Goal: Task Accomplishment & Management: Manage account settings

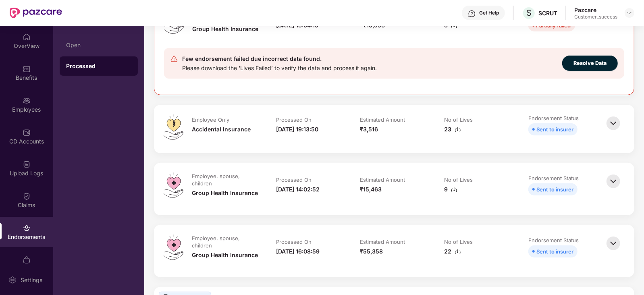
scroll to position [104, 0]
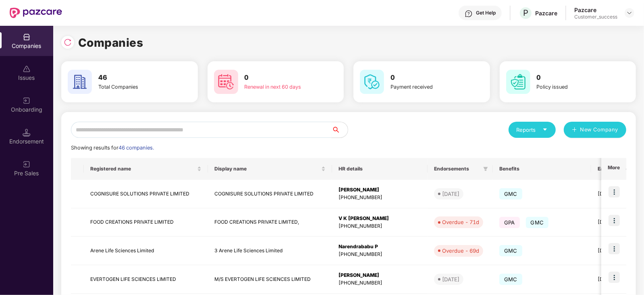
click at [182, 130] on input "text" at bounding box center [201, 130] width 261 height 16
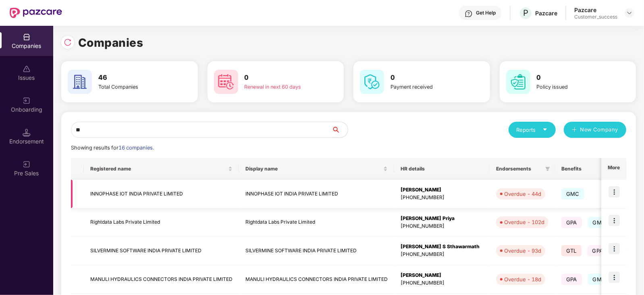
type input "**"
click at [615, 191] on img at bounding box center [614, 191] width 11 height 11
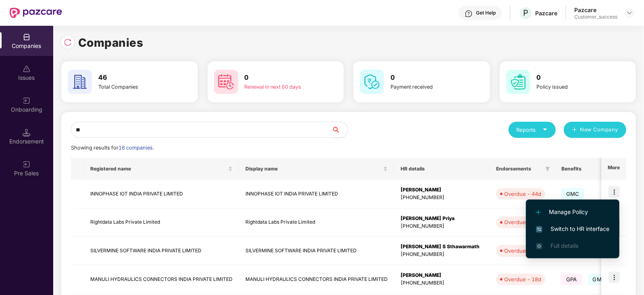
click at [581, 231] on span "Switch to HR interface" at bounding box center [572, 228] width 73 height 9
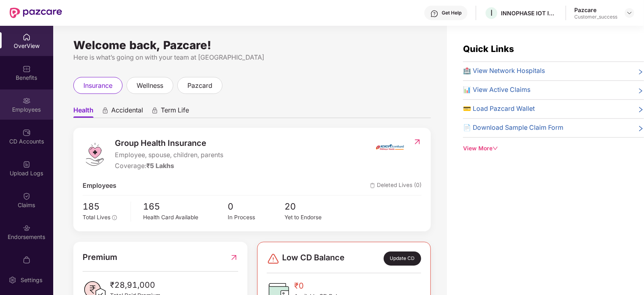
click at [23, 102] on img at bounding box center [27, 101] width 8 height 8
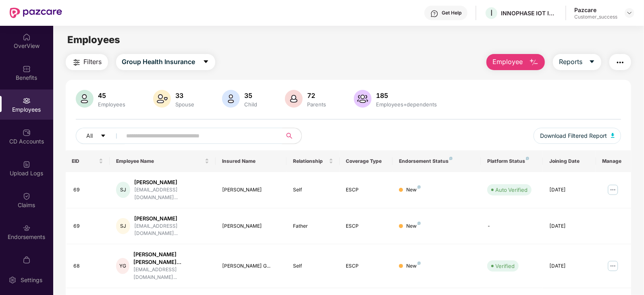
click at [159, 138] on input "text" at bounding box center [199, 136] width 145 height 12
paste input "**********"
type input "**********"
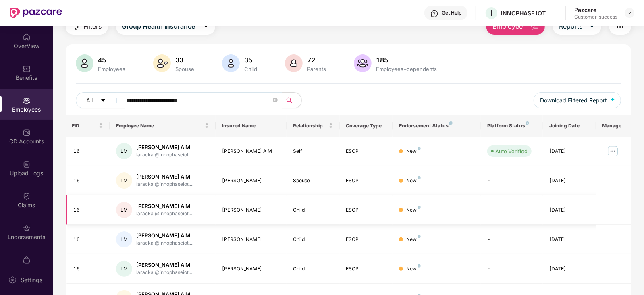
scroll to position [29, 0]
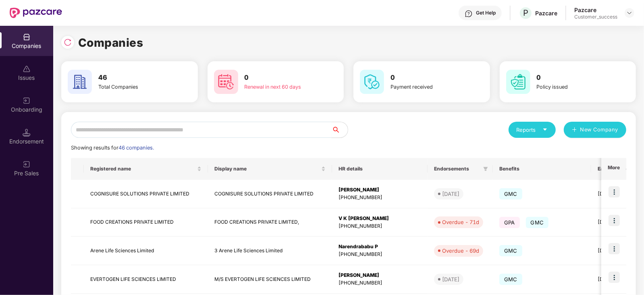
click at [148, 135] on input "text" at bounding box center [201, 130] width 261 height 16
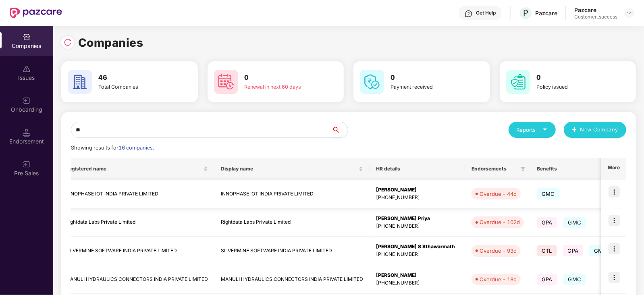
scroll to position [0, 0]
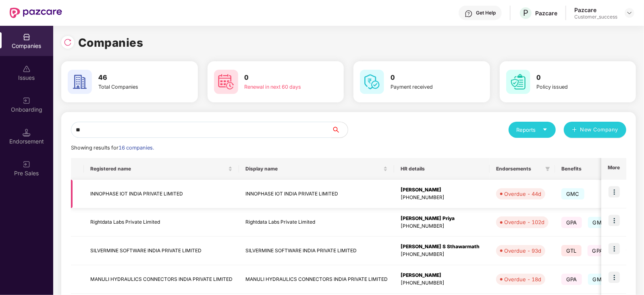
type input "**"
click at [615, 190] on img at bounding box center [614, 191] width 11 height 11
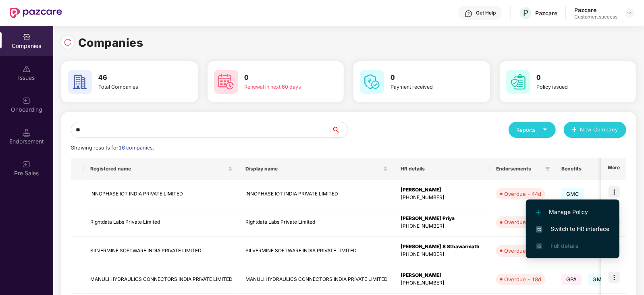
click at [571, 231] on span "Switch to HR interface" at bounding box center [572, 228] width 73 height 9
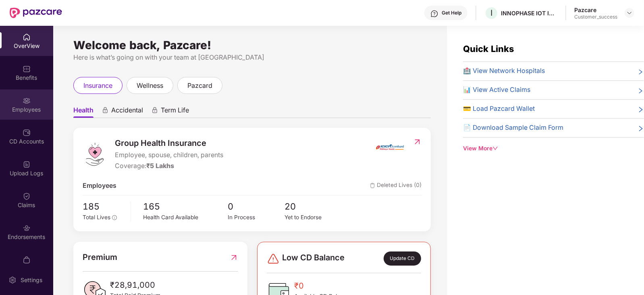
click at [29, 108] on div "Employees" at bounding box center [26, 110] width 53 height 8
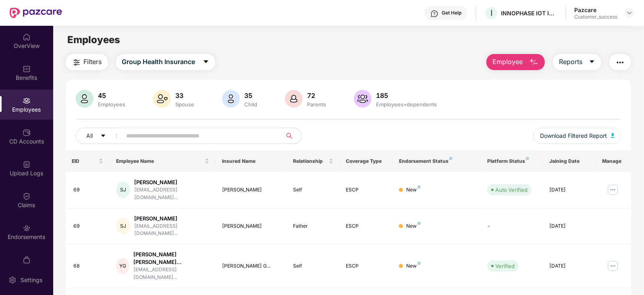
click at [137, 133] on input "text" at bounding box center [199, 136] width 145 height 12
paste input "**********"
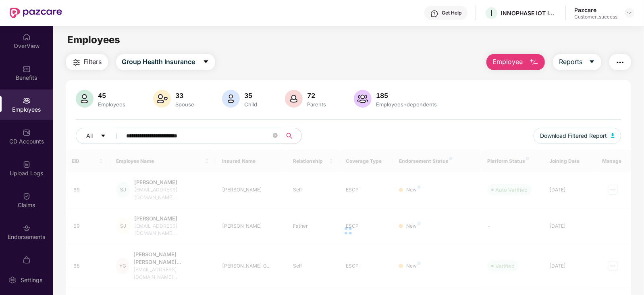
type input "**********"
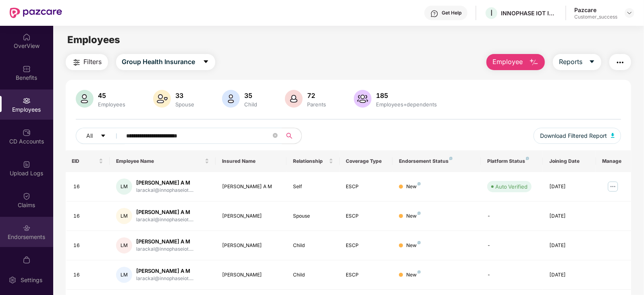
click at [38, 235] on div "Endorsements" at bounding box center [26, 237] width 53 height 8
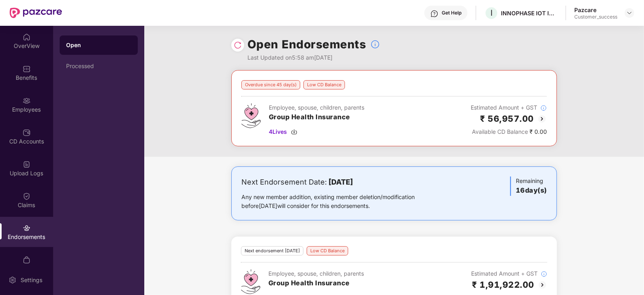
scroll to position [26, 0]
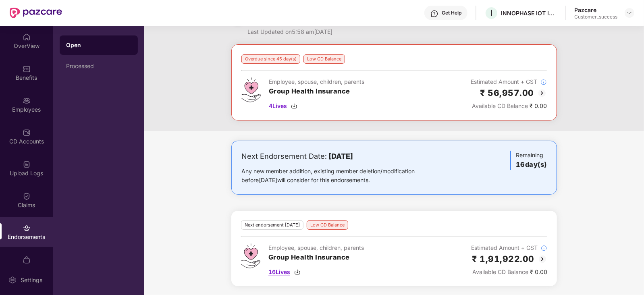
click at [276, 271] on span "16 Lives" at bounding box center [279, 272] width 22 height 9
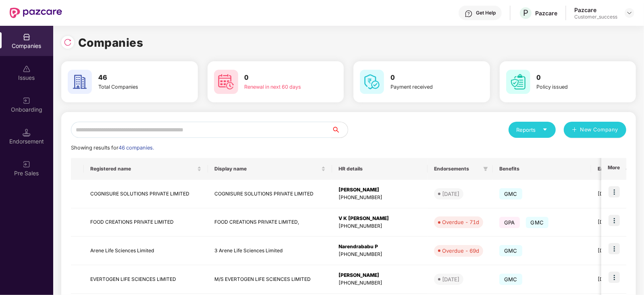
click at [129, 129] on input "text" at bounding box center [201, 130] width 261 height 16
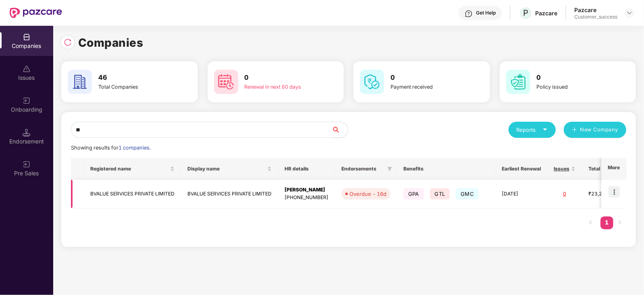
type input "**"
click at [611, 192] on img at bounding box center [614, 191] width 11 height 11
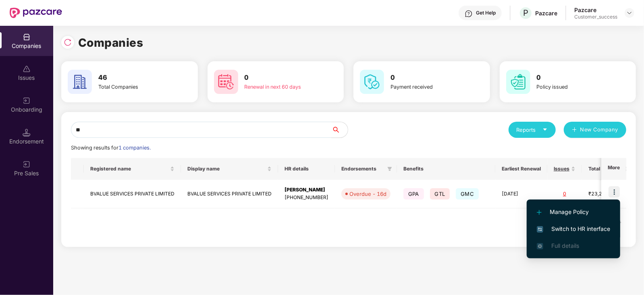
click at [587, 225] on span "Switch to HR interface" at bounding box center [573, 228] width 73 height 9
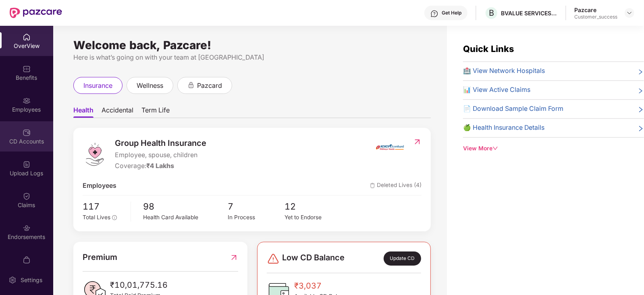
click at [25, 136] on img at bounding box center [27, 133] width 8 height 8
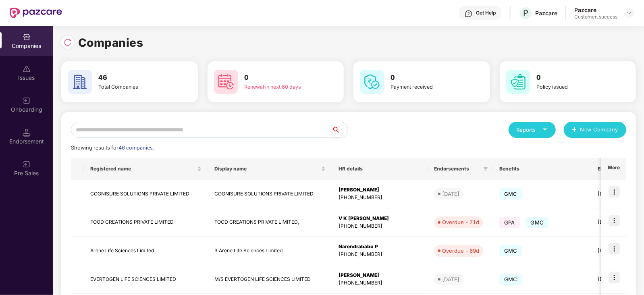
click at [118, 127] on input "text" at bounding box center [201, 130] width 261 height 16
click at [128, 131] on input "text" at bounding box center [201, 130] width 261 height 16
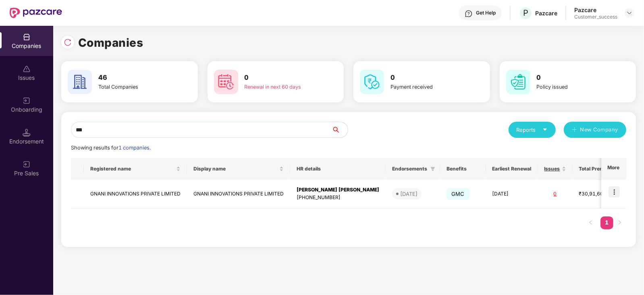
type input "***"
drag, startPoint x: 183, startPoint y: 191, endPoint x: 81, endPoint y: 197, distance: 102.9
click at [81, 197] on tr "GNANI INNOVATIONS PRIVATE LIMITED GNANI INNOVATIONS PRIVATE LIMITED Sanjana Swo…" at bounding box center [449, 194] width 756 height 29
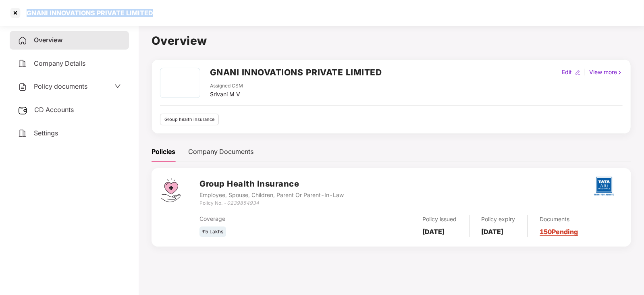
drag, startPoint x: 155, startPoint y: 13, endPoint x: 25, endPoint y: 17, distance: 129.8
click at [25, 17] on div "GNANI INNOVATIONS PRIVATE LIMITED" at bounding box center [322, 13] width 644 height 26
copy div "GNANI INNOVATIONS PRIVATE LIMITED"
click at [244, 203] on icon "0239854934" at bounding box center [243, 203] width 32 height 6
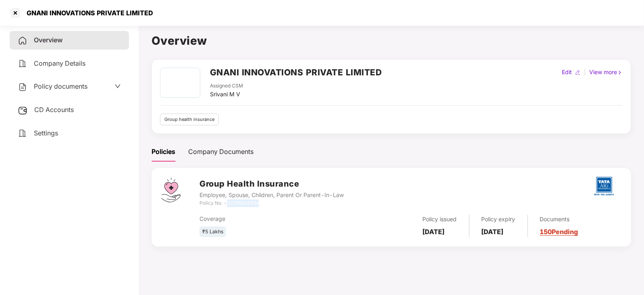
copy icon "0239854934"
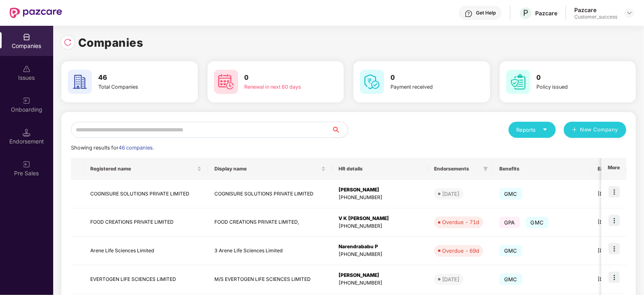
click at [167, 128] on input "text" at bounding box center [201, 130] width 261 height 16
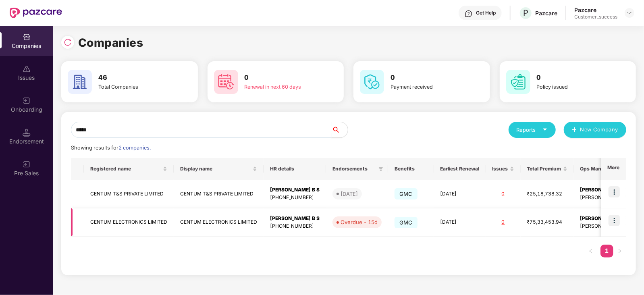
type input "*****"
click at [617, 220] on img at bounding box center [614, 220] width 11 height 11
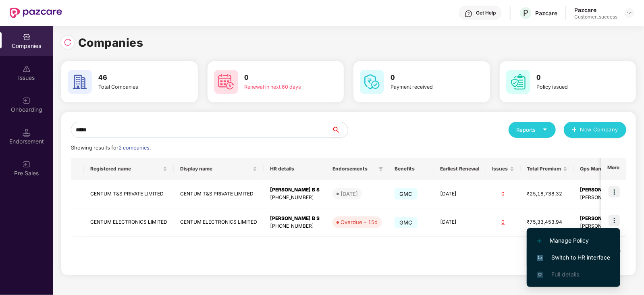
click at [586, 257] on span "Switch to HR interface" at bounding box center [573, 257] width 73 height 9
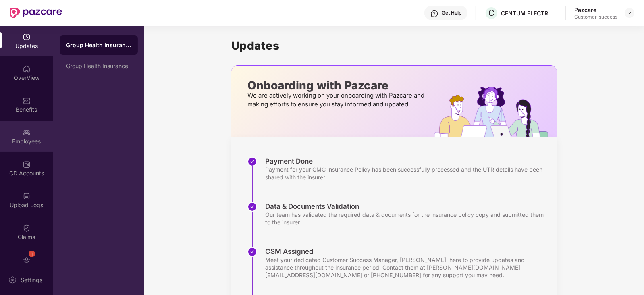
click at [18, 141] on div "Employees" at bounding box center [26, 141] width 53 height 8
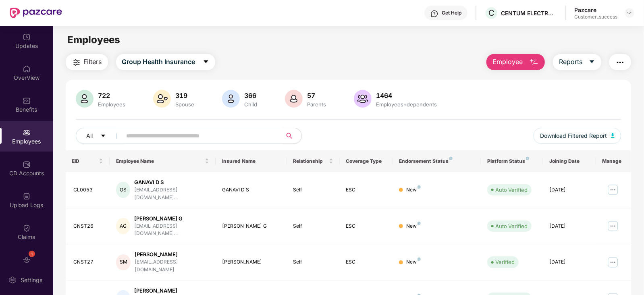
click at [163, 132] on input "text" at bounding box center [199, 136] width 145 height 12
paste input "*****"
type input "*****"
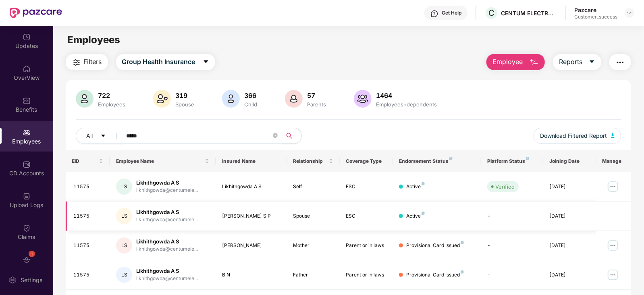
scroll to position [26, 0]
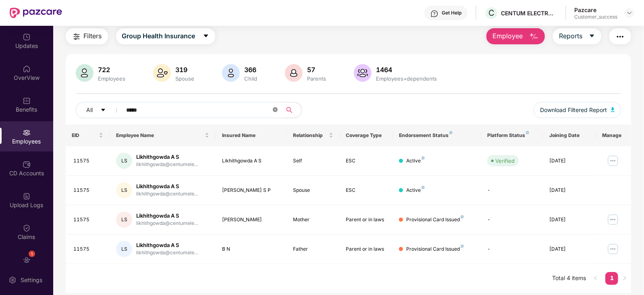
click at [274, 110] on icon "close-circle" at bounding box center [275, 109] width 5 height 5
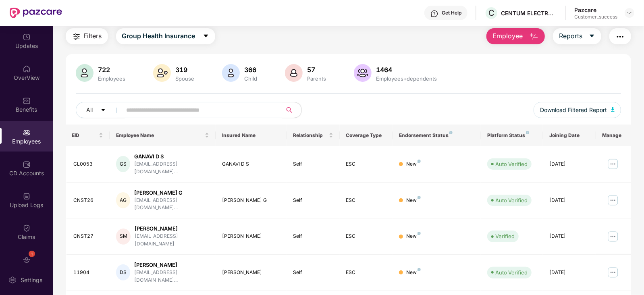
click at [621, 36] on img "button" at bounding box center [620, 37] width 10 height 10
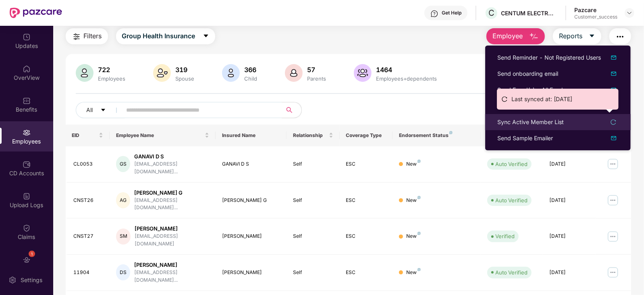
click at [614, 120] on icon "reload" at bounding box center [614, 122] width 6 height 6
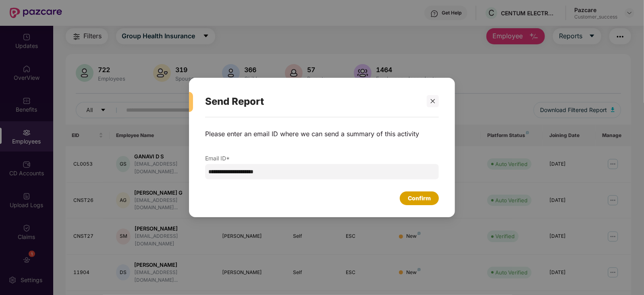
click at [422, 198] on div "Confirm" at bounding box center [419, 198] width 23 height 9
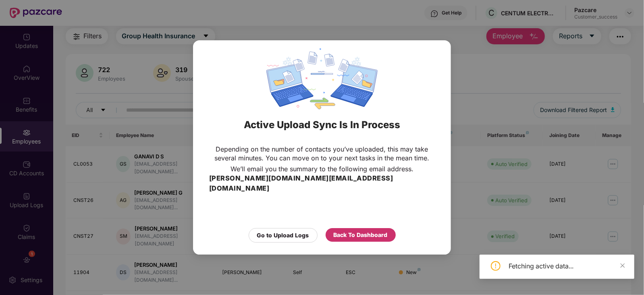
click at [357, 231] on div "Back To Dashboard" at bounding box center [361, 235] width 54 height 9
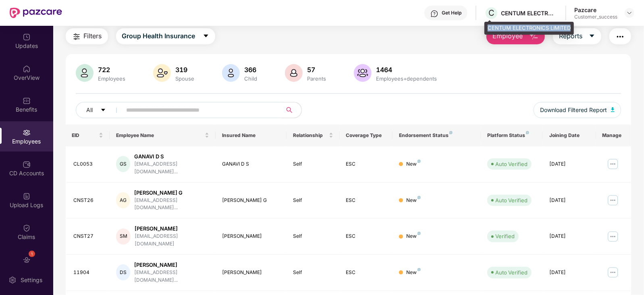
drag, startPoint x: 488, startPoint y: 26, endPoint x: 572, endPoint y: 31, distance: 84.8
click at [572, 31] on div "CENTUM ELECTRONICS LIMITED" at bounding box center [528, 28] width 89 height 13
copy div "CENTUM ELECTRONICS LIMITED"
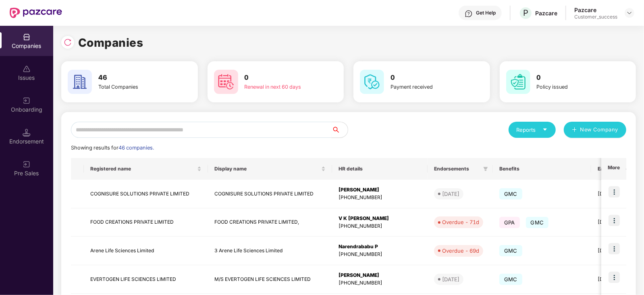
click at [157, 129] on input "text" at bounding box center [201, 130] width 261 height 16
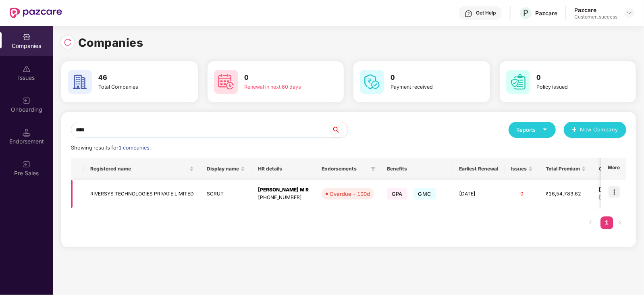
type input "****"
drag, startPoint x: 193, startPoint y: 190, endPoint x: 77, endPoint y: 191, distance: 116.9
click at [77, 191] on tr "RIVERSYS TECHNOLOGIES PRIVATE LIMITED SCRUT [PERSON_NAME] M R [PHONE_NUMBER] Ov…" at bounding box center [392, 194] width 643 height 29
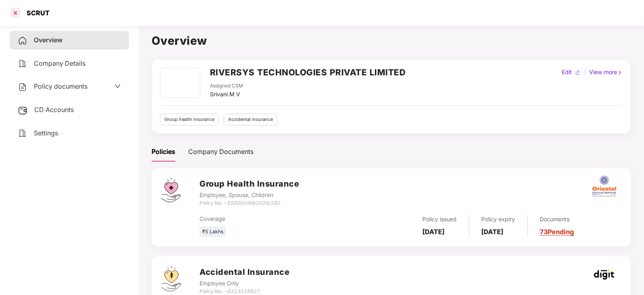
click at [15, 10] on div at bounding box center [15, 12] width 13 height 13
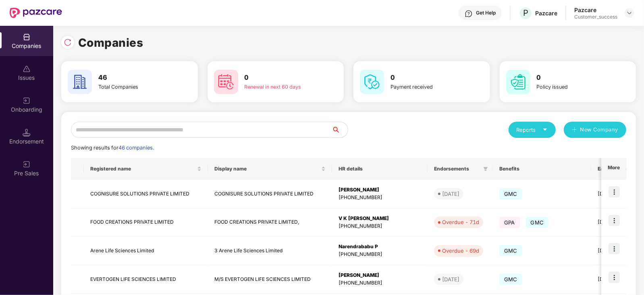
click at [116, 129] on input "text" at bounding box center [201, 130] width 261 height 16
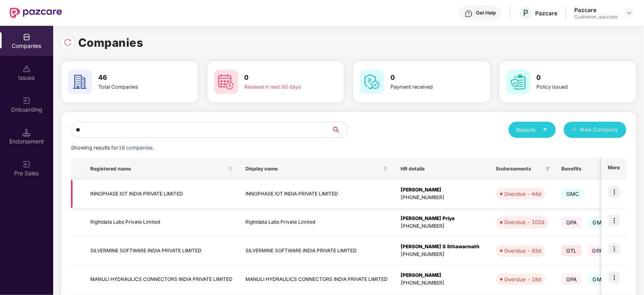
type input "**"
drag, startPoint x: 187, startPoint y: 195, endPoint x: 83, endPoint y: 190, distance: 104.1
click at [84, 190] on td "INNOPHASE IOT INDIA PRIVATE LIMITED" at bounding box center [161, 194] width 155 height 29
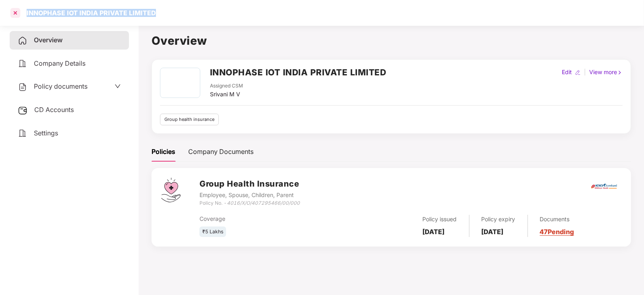
drag, startPoint x: 156, startPoint y: 11, endPoint x: 21, endPoint y: 19, distance: 135.2
click at [21, 19] on div "INNOPHASE IOT INDIA PRIVATE LIMITED" at bounding box center [322, 13] width 644 height 26
copy div "INNOPHASE IOT INDIA PRIVATE LIMITED"
click at [12, 7] on div at bounding box center [15, 12] width 13 height 13
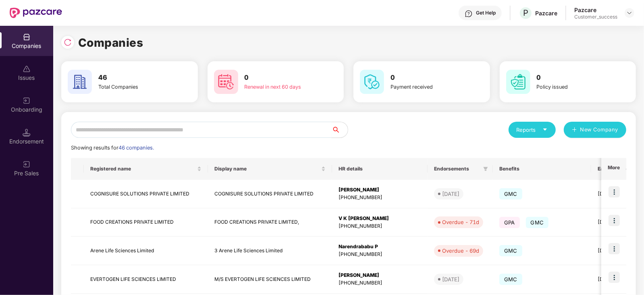
click at [143, 135] on input "text" at bounding box center [201, 130] width 261 height 16
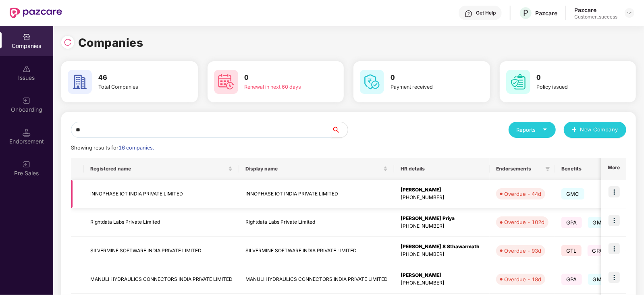
type input "**"
click at [612, 191] on img at bounding box center [614, 191] width 11 height 11
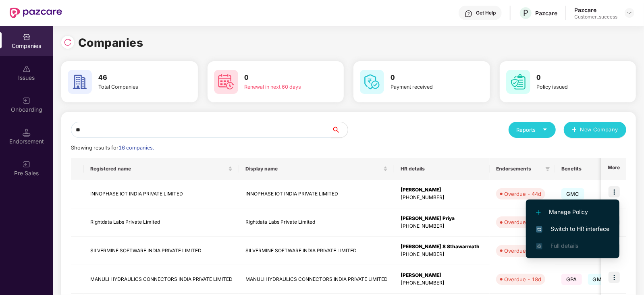
click at [584, 226] on span "Switch to HR interface" at bounding box center [572, 228] width 73 height 9
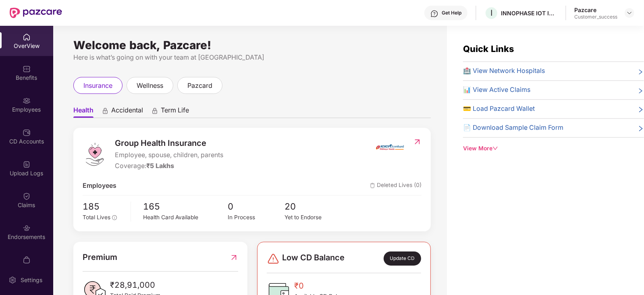
click at [25, 104] on img at bounding box center [27, 101] width 8 height 8
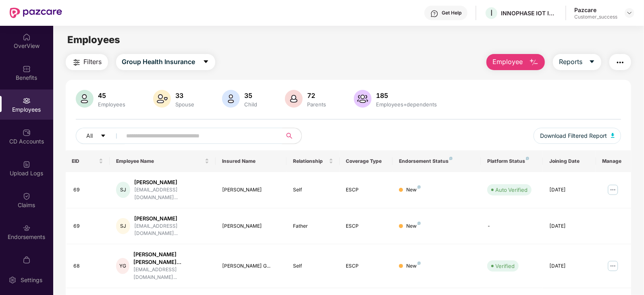
click at [143, 134] on input "text" at bounding box center [199, 136] width 145 height 12
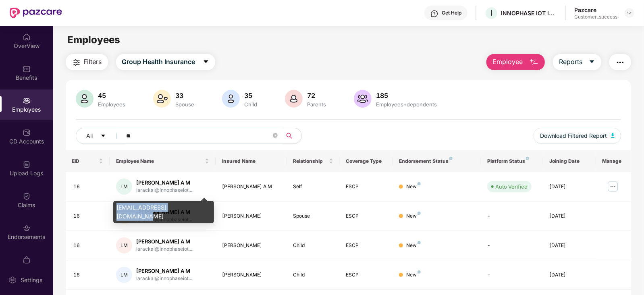
drag, startPoint x: 116, startPoint y: 207, endPoint x: 189, endPoint y: 207, distance: 73.3
click at [189, 207] on div "larackal@innophaseiot.com" at bounding box center [163, 212] width 101 height 23
copy div "larackal@innophaseiot.com"
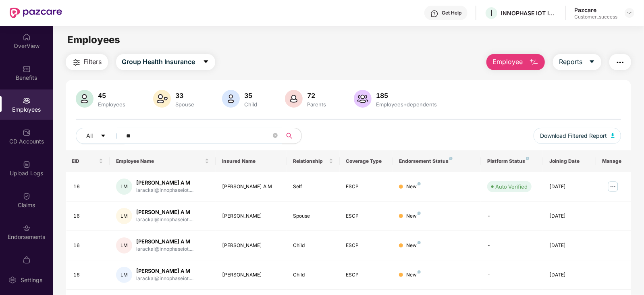
click at [143, 135] on input "**" at bounding box center [199, 136] width 145 height 12
type input "*"
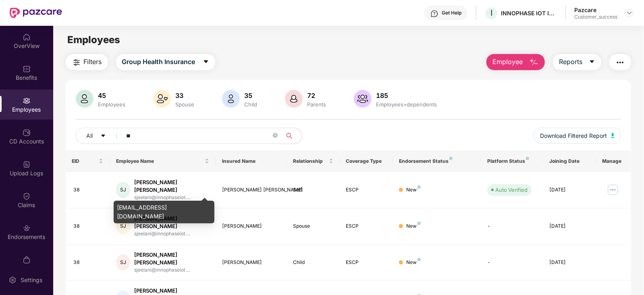
type input "**"
drag, startPoint x: 117, startPoint y: 205, endPoint x: 189, endPoint y: 204, distance: 72.5
click at [189, 204] on div "sjeelani@innophaseiot.com" at bounding box center [164, 212] width 101 height 23
copy div "sjeelani@innophaseiot.com"
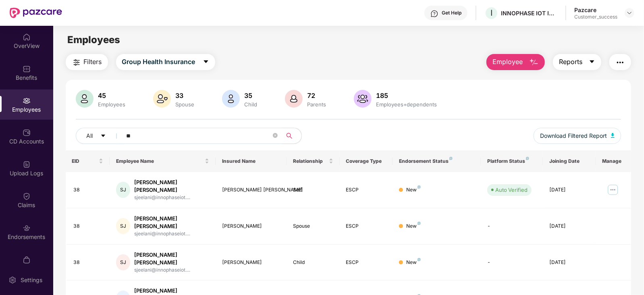
click at [592, 61] on icon "caret-down" at bounding box center [592, 61] width 4 height 3
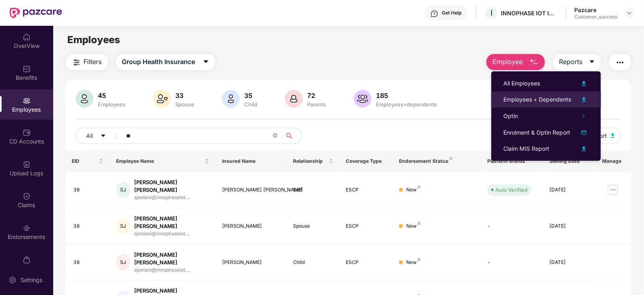
click at [582, 98] on img at bounding box center [584, 100] width 10 height 10
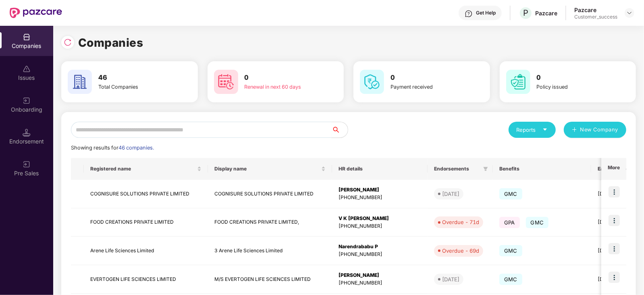
click at [162, 134] on input "text" at bounding box center [201, 130] width 261 height 16
type input "*"
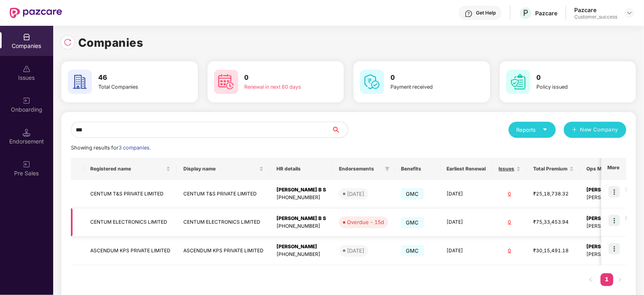
type input "***"
click at [298, 220] on div "[PERSON_NAME] B S" at bounding box center [301, 219] width 50 height 8
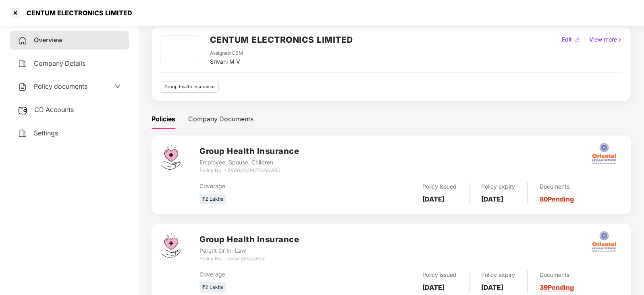
scroll to position [59, 0]
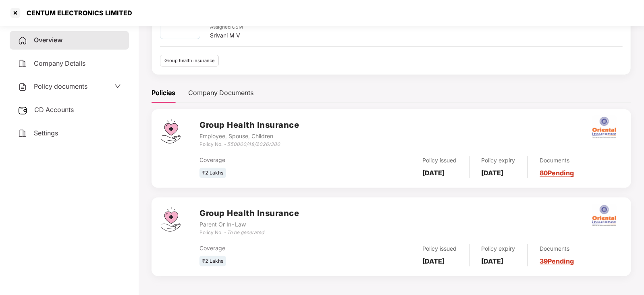
click at [572, 261] on link "39 Pending" at bounding box center [557, 261] width 34 height 8
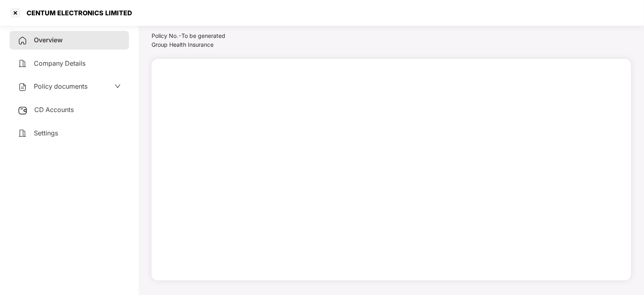
scroll to position [22, 0]
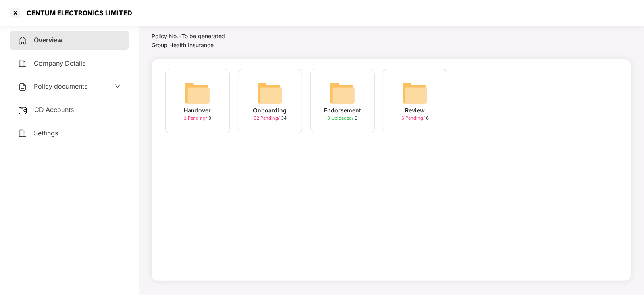
click at [274, 93] on img at bounding box center [270, 93] width 26 height 26
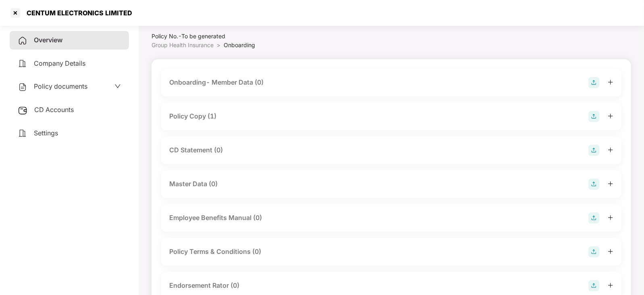
click at [237, 110] on div "Policy Copy (1)" at bounding box center [391, 116] width 460 height 27
click at [205, 112] on div "Policy Copy (1)" at bounding box center [192, 116] width 47 height 10
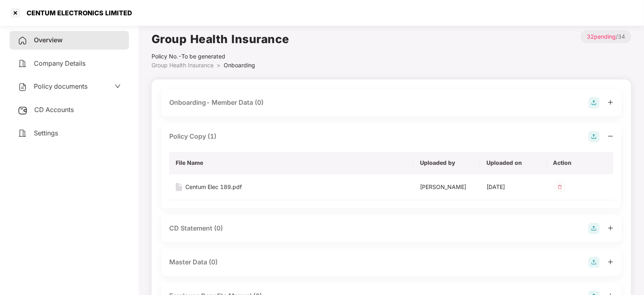
scroll to position [0, 0]
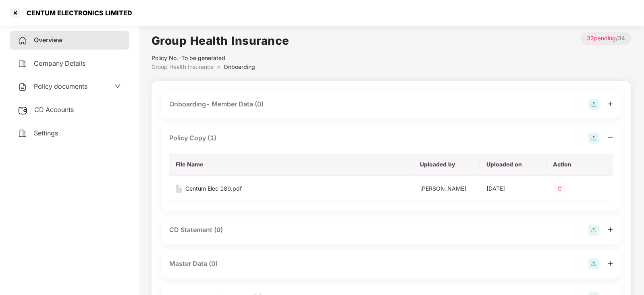
click at [594, 230] on img at bounding box center [593, 229] width 11 height 11
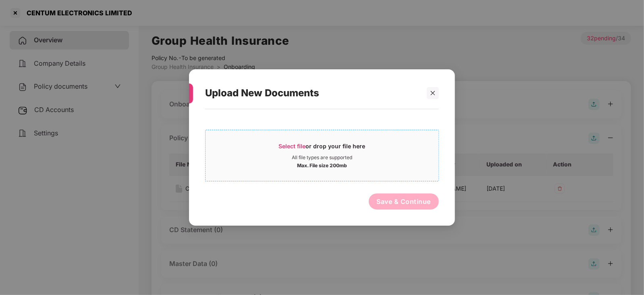
click at [294, 146] on span "Select file" at bounding box center [292, 146] width 27 height 7
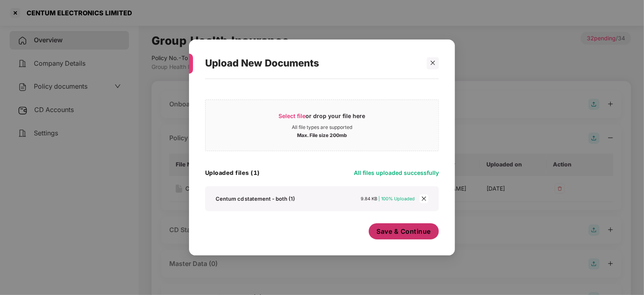
click at [402, 234] on span "Save & Continue" at bounding box center [404, 231] width 54 height 9
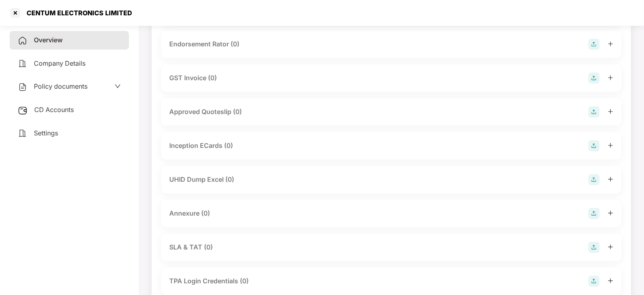
scroll to position [380, 0]
click at [594, 176] on img at bounding box center [593, 179] width 11 height 11
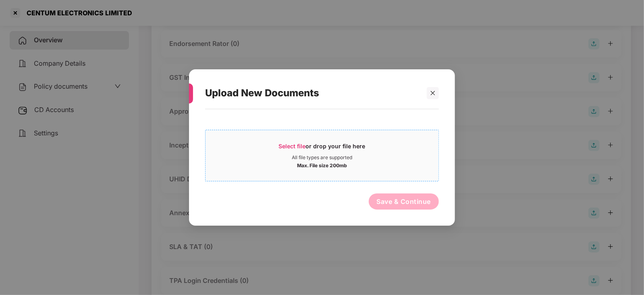
click at [295, 139] on span "Select file or drop your file here All file types are supported Max. File size …" at bounding box center [322, 155] width 233 height 39
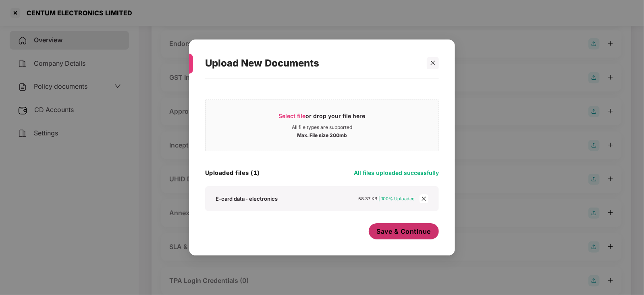
click at [408, 231] on span "Save & Continue" at bounding box center [404, 231] width 54 height 9
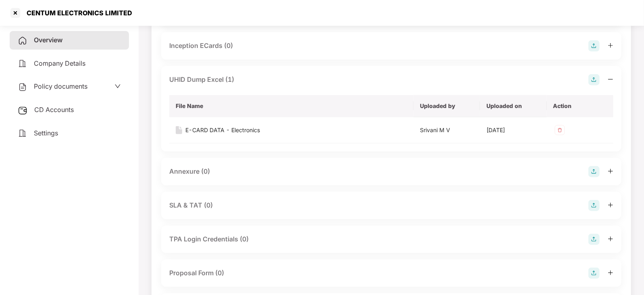
scroll to position [480, 0]
click at [593, 170] on img at bounding box center [593, 171] width 11 height 11
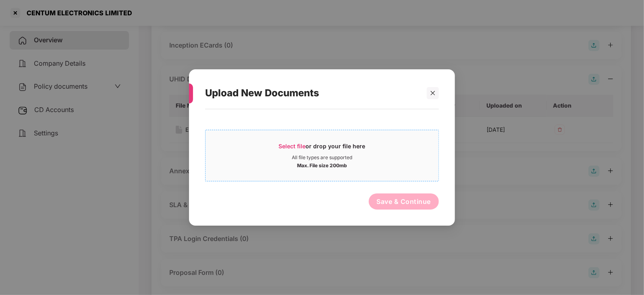
click at [292, 143] on span "Select file" at bounding box center [292, 146] width 27 height 7
drag, startPoint x: 247, startPoint y: 241, endPoint x: 360, endPoint y: 160, distance: 138.9
click at [360, 160] on div "Upload New Documents Select file or drop your file here All file types are supp…" at bounding box center [322, 147] width 644 height 295
click at [434, 93] on icon "close" at bounding box center [433, 93] width 6 height 6
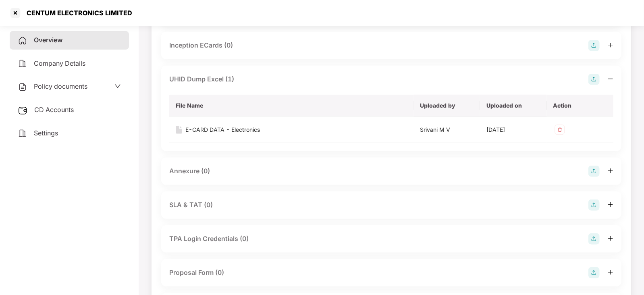
click at [595, 172] on img at bounding box center [593, 171] width 11 height 11
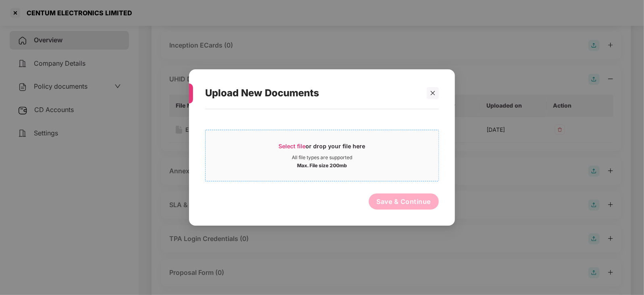
click at [289, 143] on span "Select file" at bounding box center [292, 146] width 27 height 7
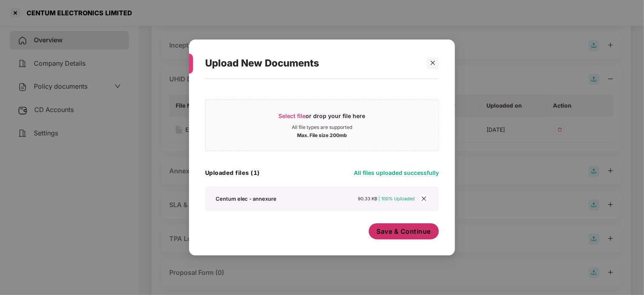
click at [405, 233] on span "Save & Continue" at bounding box center [404, 231] width 54 height 9
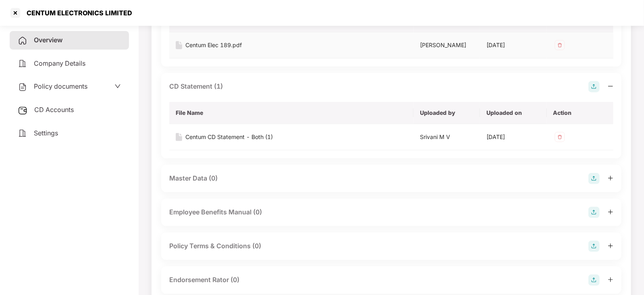
scroll to position [0, 0]
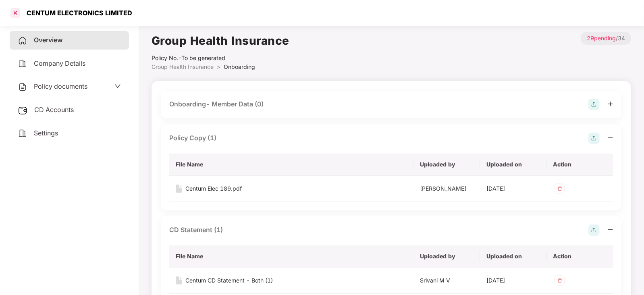
click at [18, 9] on div at bounding box center [15, 12] width 13 height 13
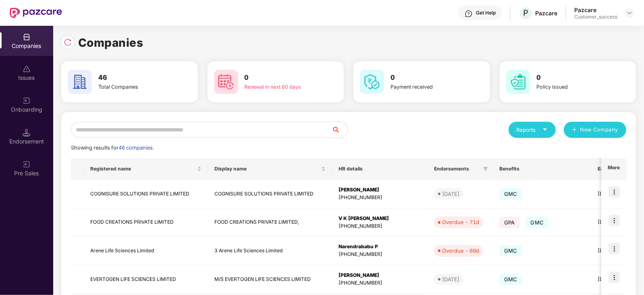
click at [158, 133] on input "text" at bounding box center [201, 130] width 261 height 16
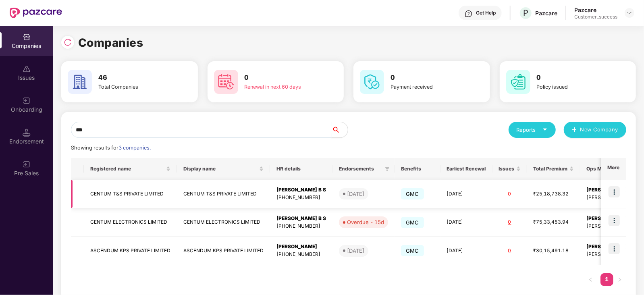
type input "***"
click at [288, 189] on div "[PERSON_NAME] B S" at bounding box center [301, 190] width 50 height 8
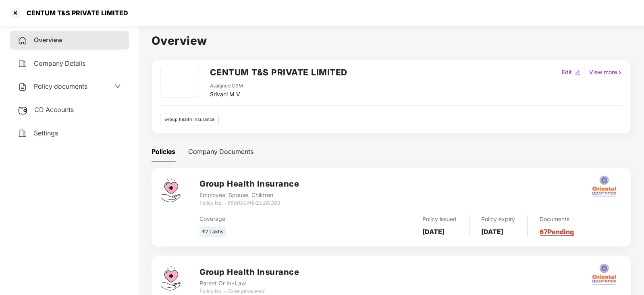
scroll to position [59, 0]
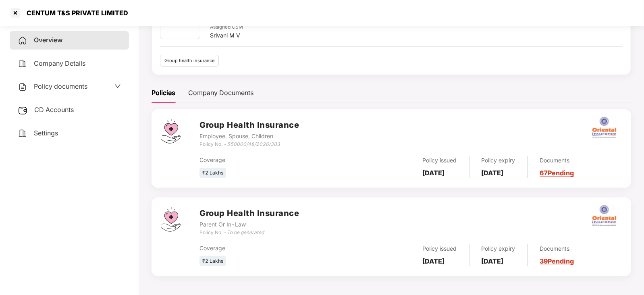
click at [574, 263] on link "39 Pending" at bounding box center [557, 261] width 34 height 8
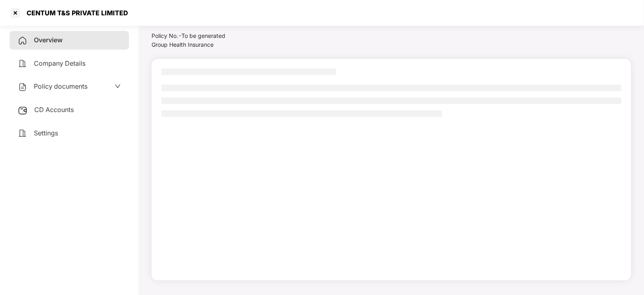
scroll to position [22, 0]
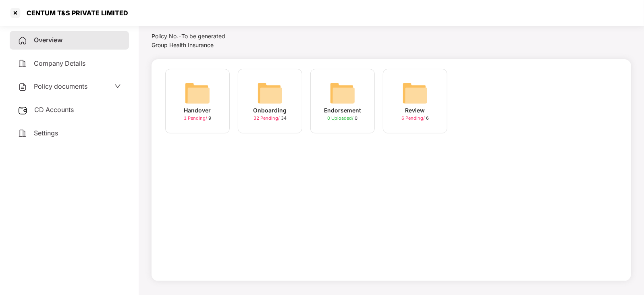
click at [269, 105] on img at bounding box center [270, 93] width 26 height 26
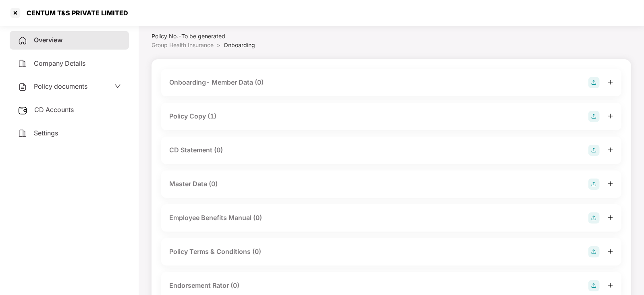
scroll to position [59, 0]
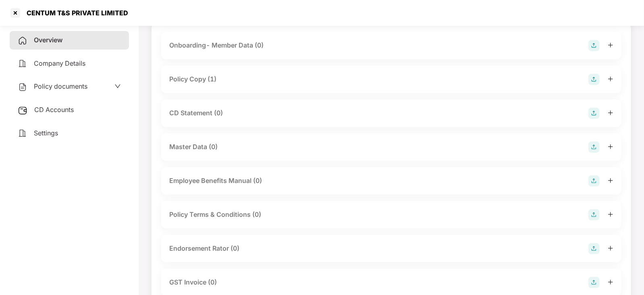
click at [199, 112] on div "CD Statement (0)" at bounding box center [196, 113] width 54 height 10
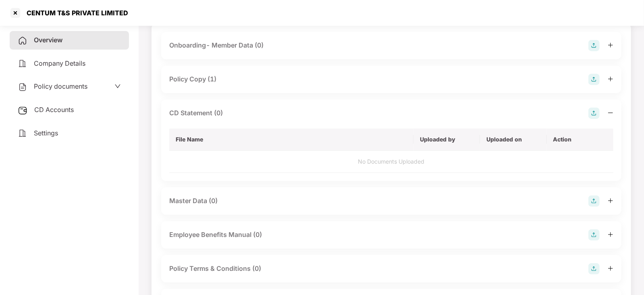
click at [596, 114] on img at bounding box center [593, 113] width 11 height 11
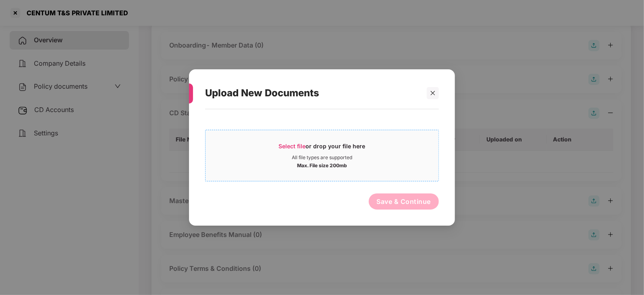
click at [296, 140] on span "Select file or drop your file here All file types are supported Max. File size …" at bounding box center [322, 155] width 233 height 39
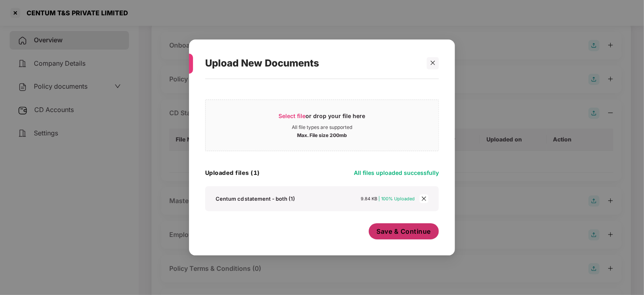
click at [409, 237] on button "Save & Continue" at bounding box center [404, 231] width 71 height 16
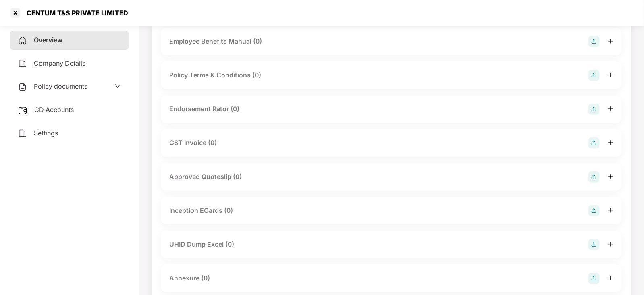
scroll to position [260, 0]
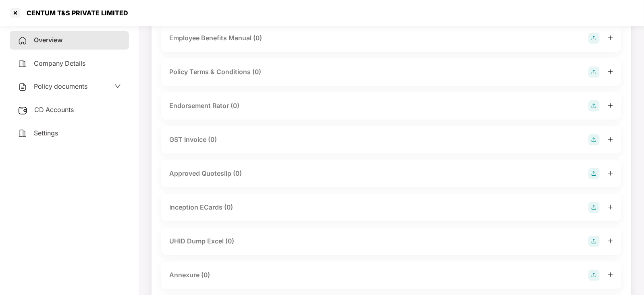
click at [592, 237] on img at bounding box center [593, 241] width 11 height 11
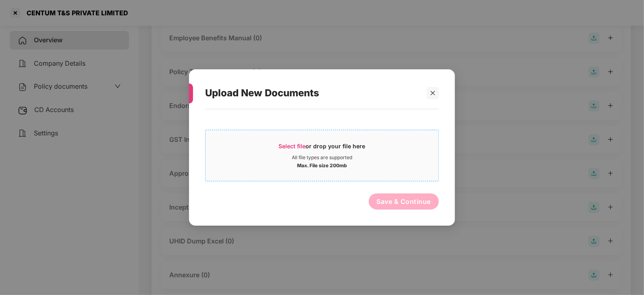
click at [292, 145] on span "Select file" at bounding box center [292, 146] width 27 height 7
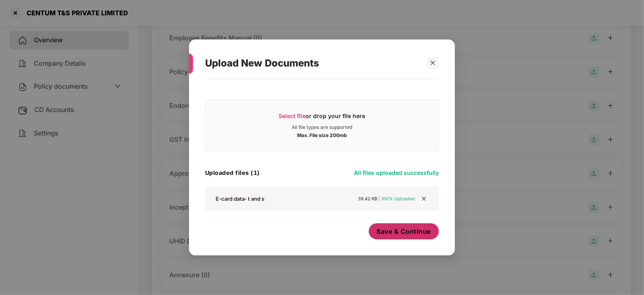
click at [403, 231] on span "Save & Continue" at bounding box center [404, 231] width 54 height 9
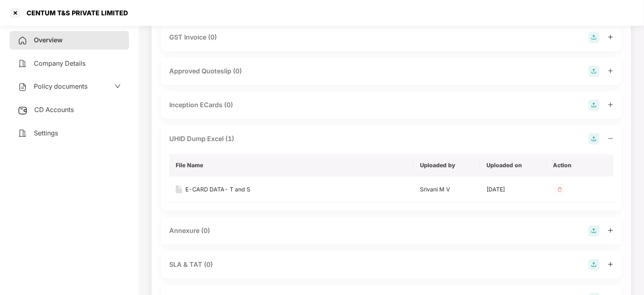
scroll to position [362, 0]
click at [594, 227] on img at bounding box center [593, 230] width 11 height 11
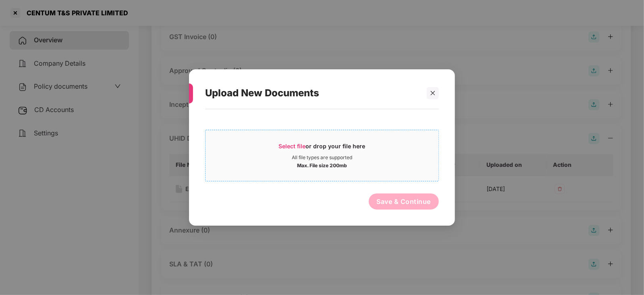
click at [290, 144] on span "Select file" at bounding box center [292, 146] width 27 height 7
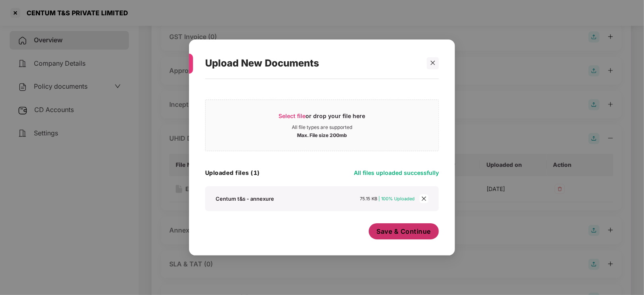
click at [410, 231] on span "Save & Continue" at bounding box center [404, 231] width 54 height 9
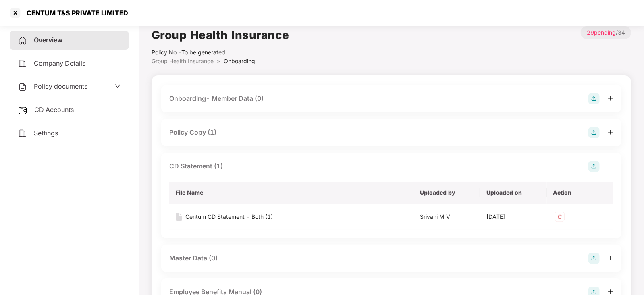
scroll to position [0, 0]
